Goal: Information Seeking & Learning: Find specific fact

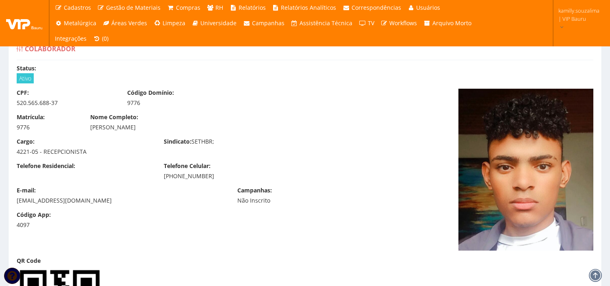
scroll to position [452, 0]
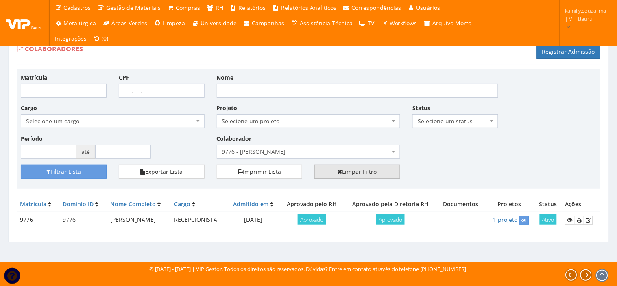
click at [370, 172] on link "Limpar Filtro" at bounding box center [357, 172] width 86 height 14
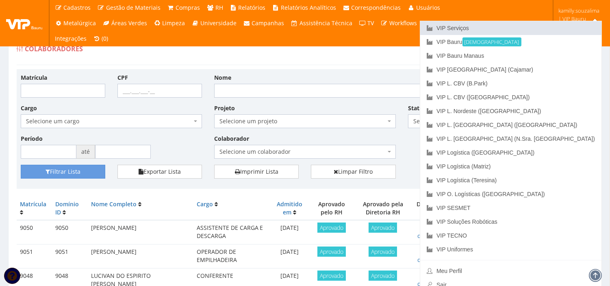
drag, startPoint x: 542, startPoint y: 26, endPoint x: 531, endPoint y: 26, distance: 11.0
click at [542, 25] on link "VIP Serviços" at bounding box center [510, 28] width 181 height 14
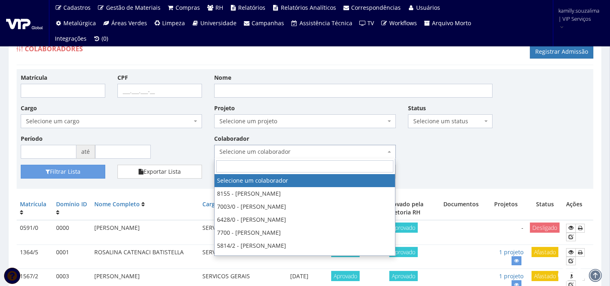
drag, startPoint x: 310, startPoint y: 149, endPoint x: 335, endPoint y: 148, distance: 25.6
click at [328, 148] on span "Selecione um colaborador" at bounding box center [302, 152] width 166 height 8
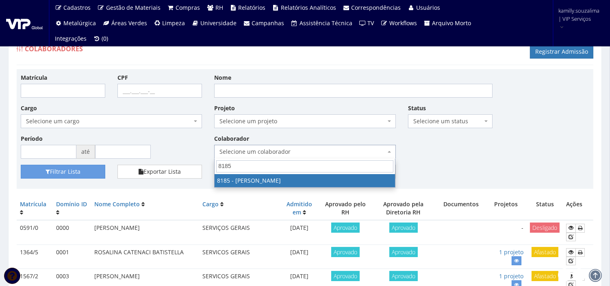
type input "8185"
select select "4096"
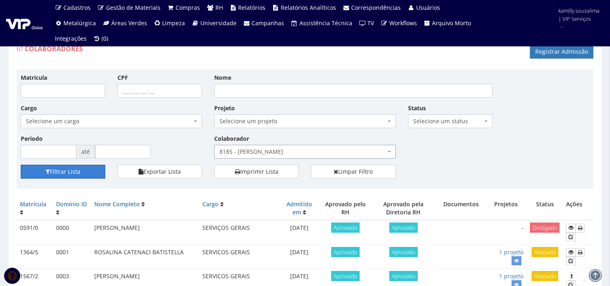
click at [34, 174] on button "Filtrar Lista" at bounding box center [63, 172] width 85 height 14
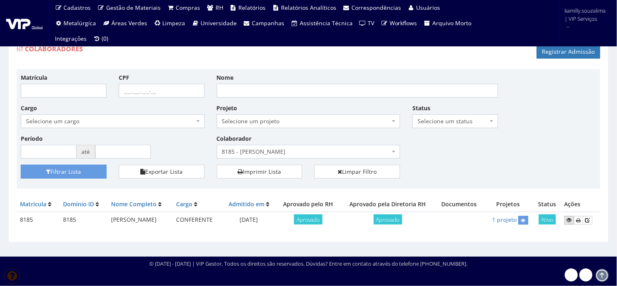
click at [569, 221] on icon at bounding box center [569, 220] width 5 height 6
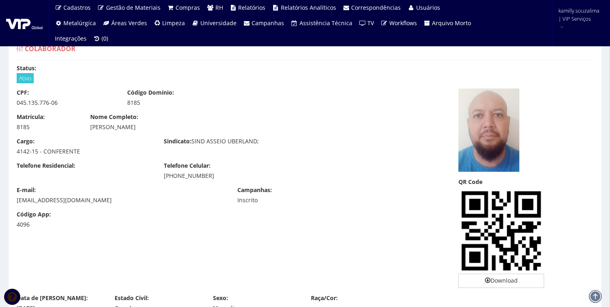
click at [21, 106] on div "045.135.776-06" at bounding box center [66, 103] width 98 height 8
click at [75, 94] on div "CPF: 045.135.776-06" at bounding box center [66, 98] width 111 height 18
drag, startPoint x: 67, startPoint y: 99, endPoint x: 17, endPoint y: 100, distance: 50.0
click at [17, 100] on div "045.135.776-06" at bounding box center [66, 103] width 98 height 8
copy div "045.135.776-06"
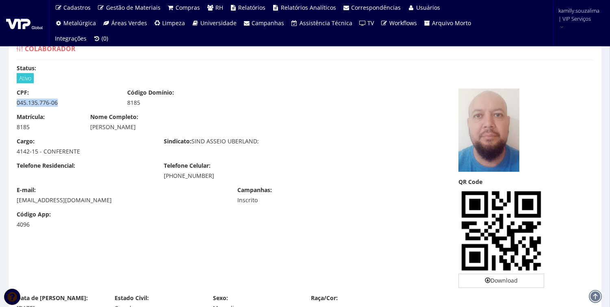
drag, startPoint x: 180, startPoint y: 125, endPoint x: 115, endPoint y: 130, distance: 65.3
click at [115, 130] on div "CLAUDIO APARECIDO SANTIAGO" at bounding box center [231, 127] width 282 height 8
copy div "APARECIDO SANTIAGO"
drag, startPoint x: 227, startPoint y: 176, endPoint x: 159, endPoint y: 174, distance: 67.5
click at [159, 174] on div "Telefone Celular: (34) 99653-1876" at bounding box center [231, 171] width 147 height 18
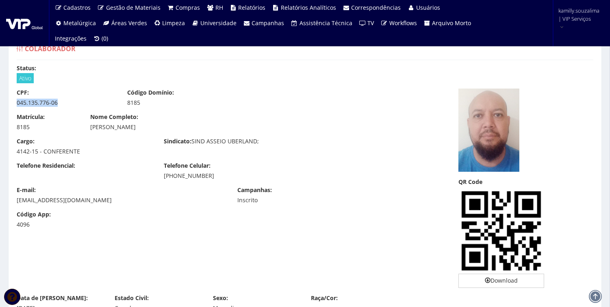
copy div "(34) 99653-1876"
drag, startPoint x: 98, startPoint y: 200, endPoint x: 5, endPoint y: 206, distance: 92.5
copy div "claudiosantiagobb@gmail.com"
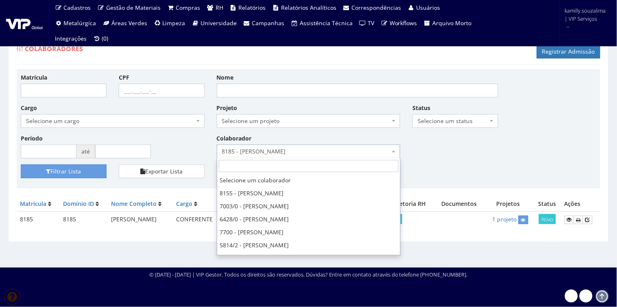
click at [285, 149] on span "8185 - [PERSON_NAME]" at bounding box center [306, 152] width 168 height 8
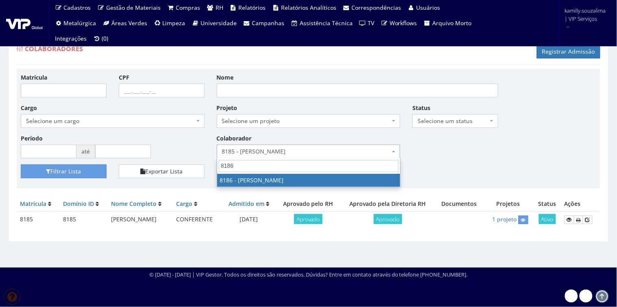
type input "8186"
select select "4098"
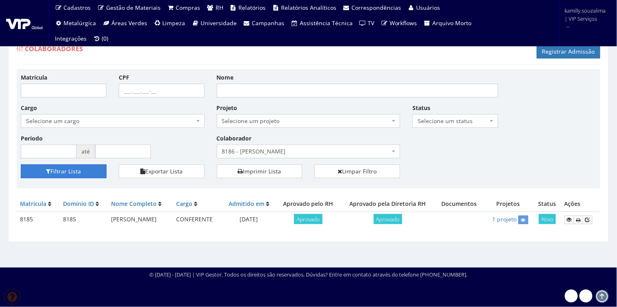
click at [74, 173] on button "Filtrar Lista" at bounding box center [64, 172] width 86 height 14
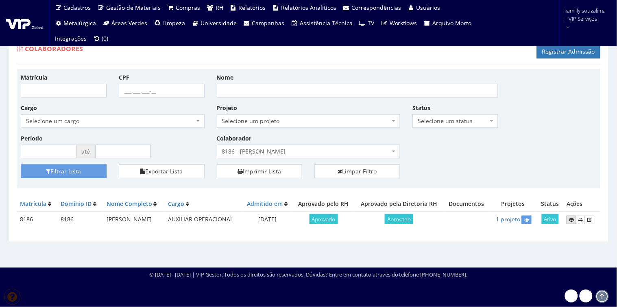
click at [569, 222] on icon at bounding box center [571, 220] width 5 height 6
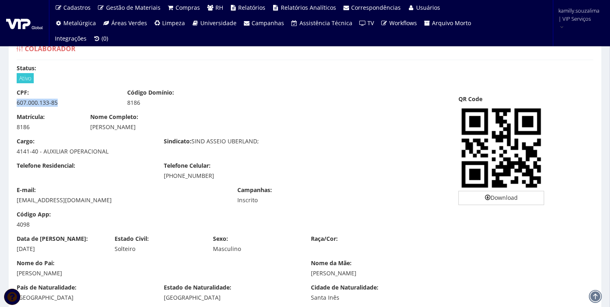
drag, startPoint x: 56, startPoint y: 105, endPoint x: 15, endPoint y: 106, distance: 41.1
click at [15, 106] on div "CPF: 607.000.133-85" at bounding box center [66, 98] width 111 height 18
copy div "607.000.133-85"
drag, startPoint x: 141, startPoint y: 128, endPoint x: 111, endPoint y: 127, distance: 30.1
click at [111, 127] on div "[PERSON_NAME]" at bounding box center [231, 127] width 282 height 8
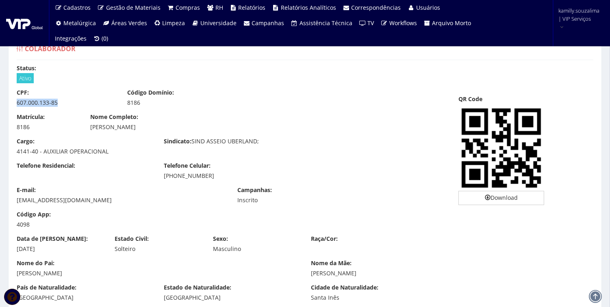
copy div "MATOS DA SILVA"
drag, startPoint x: 57, startPoint y: 103, endPoint x: 7, endPoint y: 103, distance: 50.0
copy div "607.000.133-85"
drag, startPoint x: 153, startPoint y: 128, endPoint x: 111, endPoint y: 128, distance: 41.9
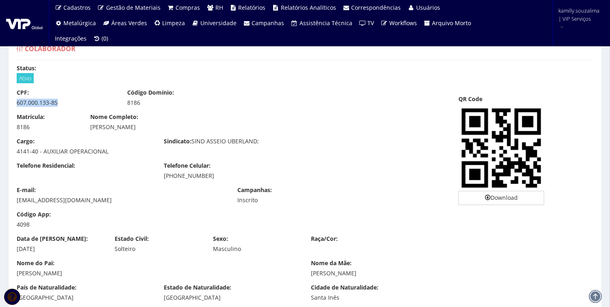
click at [111, 128] on div "[PERSON_NAME]" at bounding box center [231, 127] width 282 height 8
copy div "MATOS DA SILVA"
drag, startPoint x: 201, startPoint y: 174, endPoint x: 158, endPoint y: 175, distance: 43.5
click at [158, 175] on div "Telefone Celular: (34) 99636-6665" at bounding box center [231, 171] width 147 height 18
copy div "(34) 99636-6665"
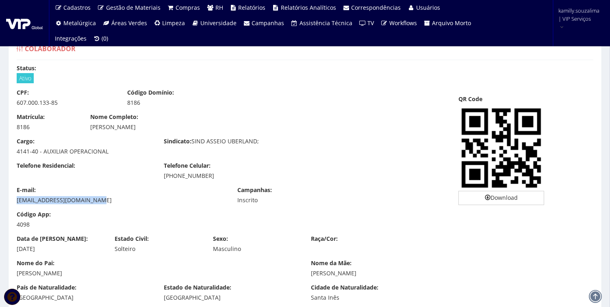
drag, startPoint x: 107, startPoint y: 200, endPoint x: -8, endPoint y: 205, distance: 115.5
click at [0, 205] on html "Cadastros Clientes Unidades Subclientes Unidades de Subclientes Projetos Vagas …" at bounding box center [305, 153] width 610 height 307
copy div "soares_lucas34@outlook.com"
